Goal: Contribute content

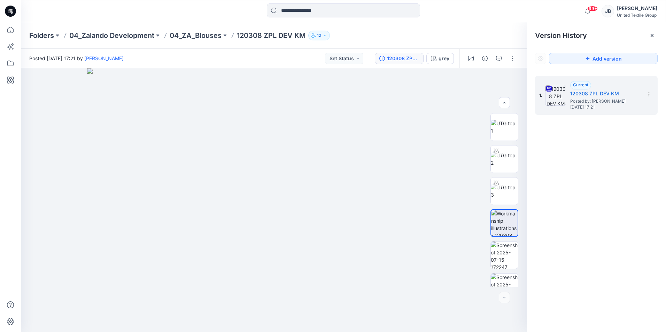
scroll to position [46, 0]
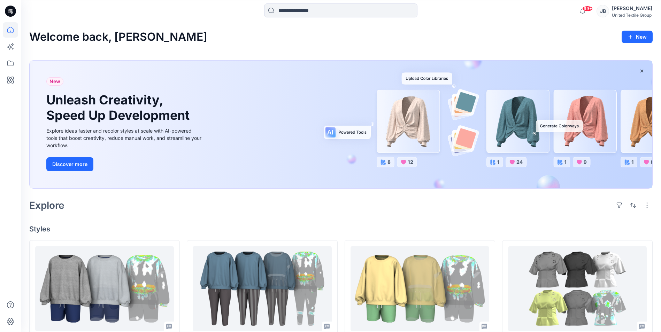
click at [10, 8] on icon at bounding box center [10, 11] width 11 height 11
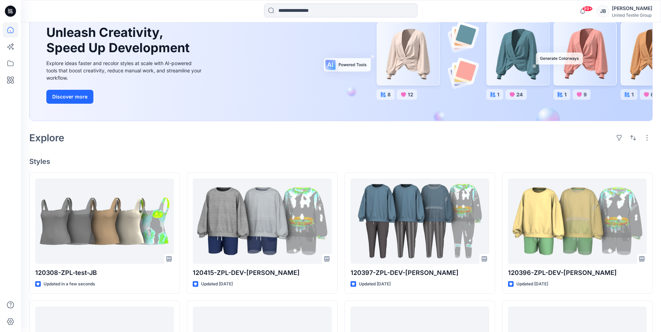
scroll to position [70, 0]
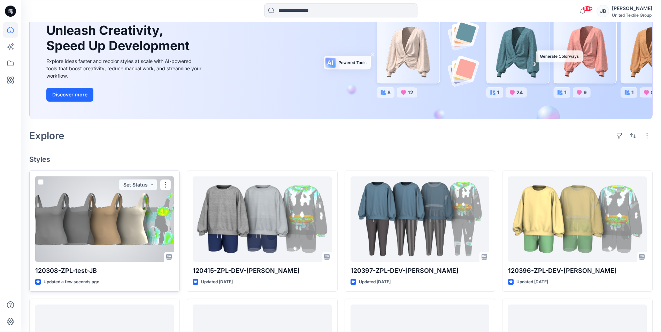
click at [115, 219] on div at bounding box center [104, 219] width 139 height 85
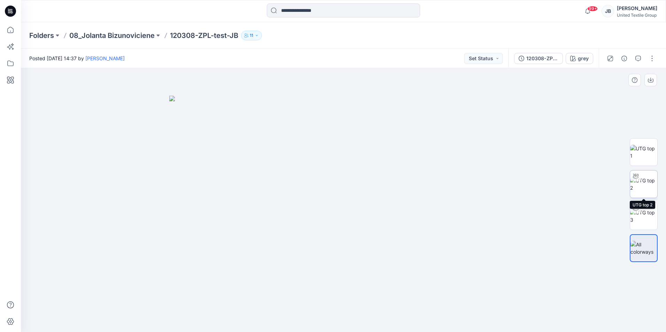
click at [647, 187] on img at bounding box center [643, 184] width 27 height 15
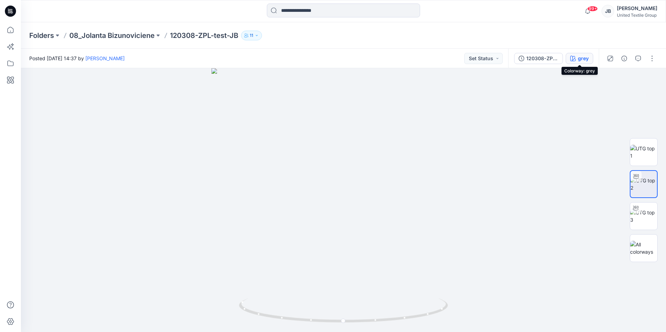
click at [576, 59] on icon "button" at bounding box center [573, 59] width 6 height 6
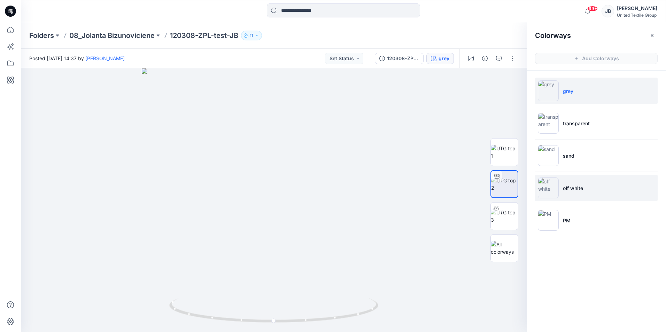
click at [549, 189] on img at bounding box center [548, 188] width 21 height 21
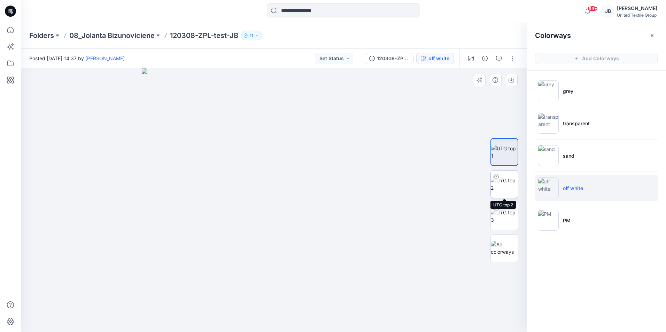
click at [504, 180] on img at bounding box center [504, 184] width 27 height 15
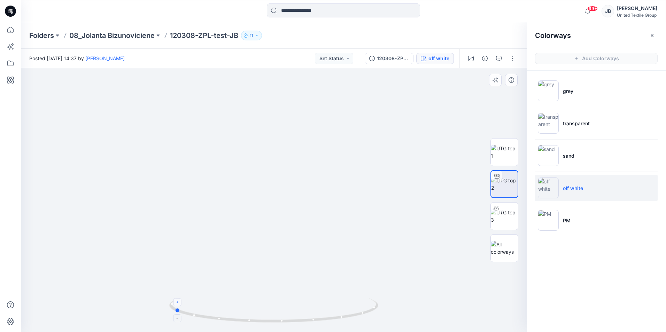
drag, startPoint x: 272, startPoint y: 322, endPoint x: 174, endPoint y: 305, distance: 99.7
click at [173, 307] on icon at bounding box center [274, 312] width 211 height 26
click at [156, 220] on img at bounding box center [274, 183] width 332 height 298
drag, startPoint x: 177, startPoint y: 311, endPoint x: 208, endPoint y: 320, distance: 31.9
click at [208, 320] on icon at bounding box center [274, 312] width 211 height 26
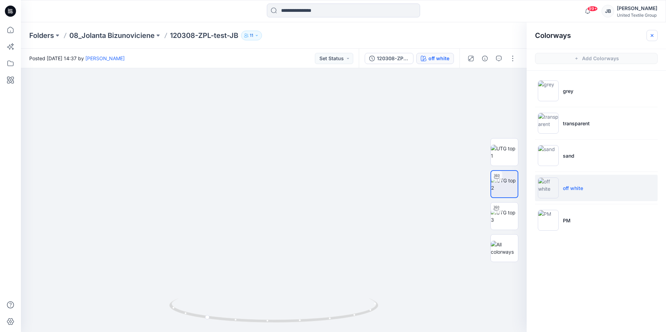
click at [654, 36] on icon "button" at bounding box center [653, 36] width 6 height 6
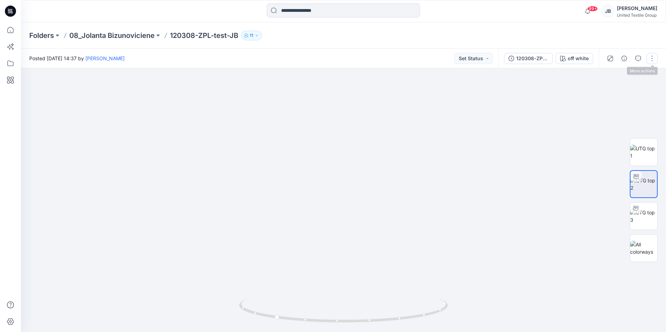
click at [653, 55] on button "button" at bounding box center [652, 58] width 11 height 11
click at [611, 91] on p "Edit" at bounding box center [608, 94] width 9 height 7
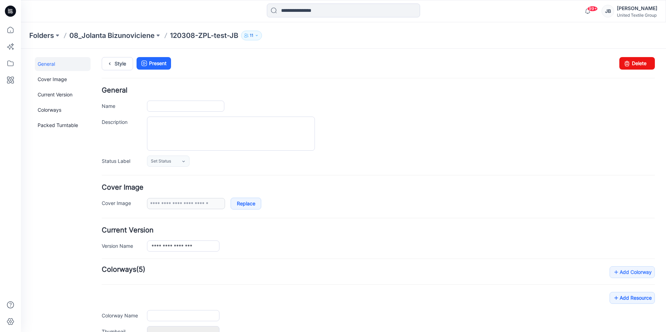
type input "**********"
type input "****"
type input "**********"
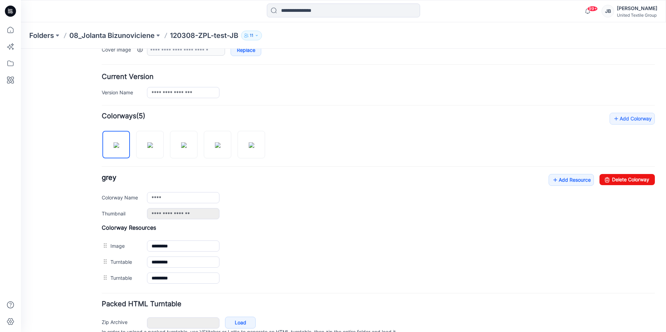
scroll to position [187, 0]
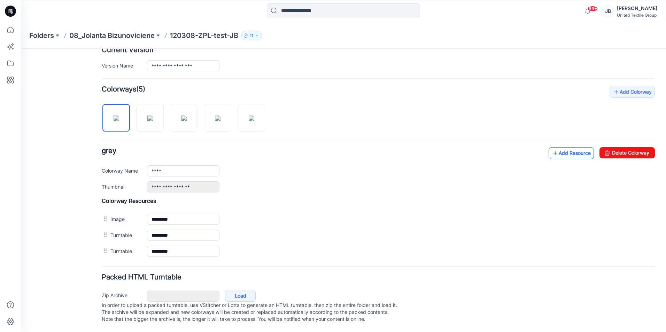
click at [552, 148] on icon at bounding box center [555, 153] width 7 height 11
